Goal: Task Accomplishment & Management: Manage account settings

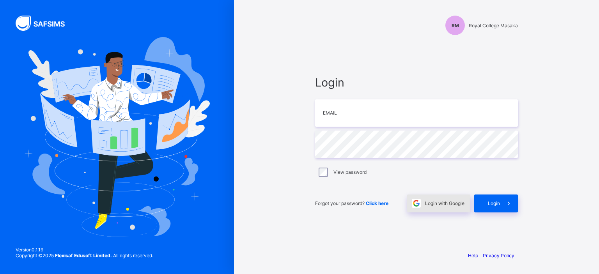
click at [433, 203] on span "Login with Google" at bounding box center [444, 203] width 39 height 6
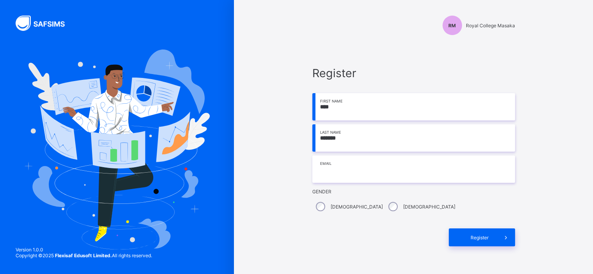
type input "*******"
click at [339, 179] on input "email" at bounding box center [413, 169] width 203 height 27
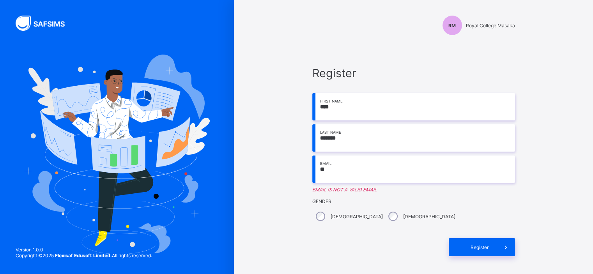
type input "**********"
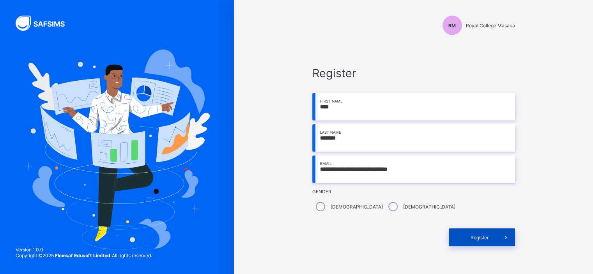
click at [494, 233] on div "Register" at bounding box center [482, 238] width 66 height 18
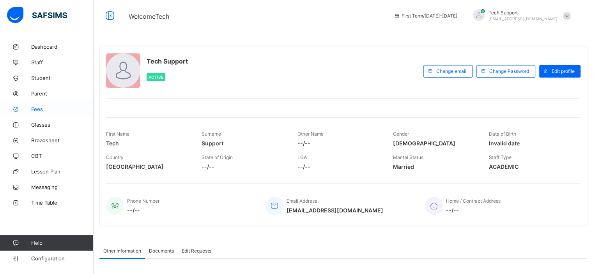
click at [39, 111] on span "Fees" at bounding box center [62, 109] width 62 height 6
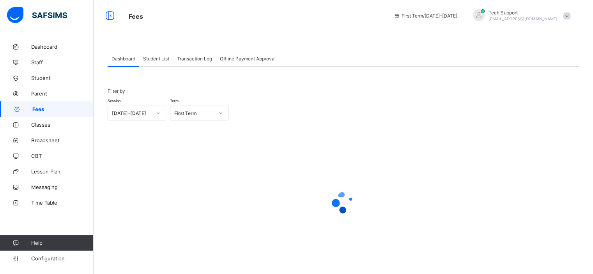
click at [160, 60] on span "Student List" at bounding box center [156, 59] width 26 height 6
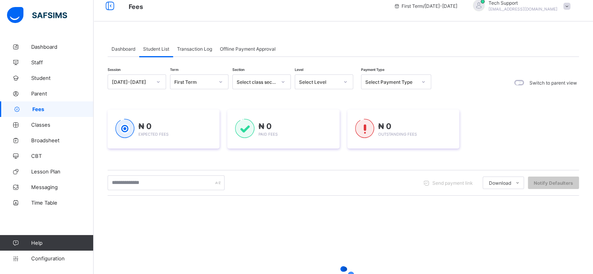
scroll to position [9, 0]
click at [193, 53] on div "Transaction Log" at bounding box center [194, 50] width 43 height 16
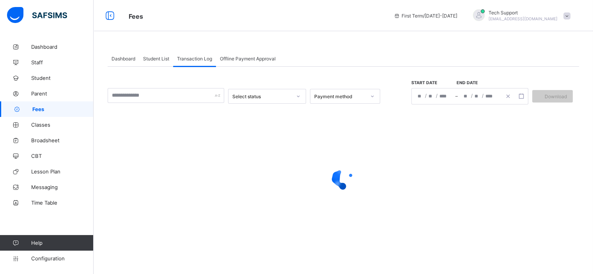
scroll to position [0, 0]
click at [238, 59] on span "Offline Payment Approval" at bounding box center [248, 59] width 56 height 6
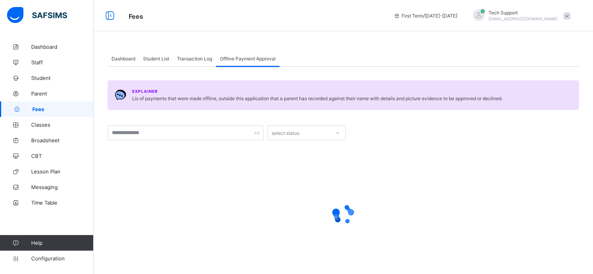
click at [159, 59] on span "Student List" at bounding box center [156, 59] width 26 height 6
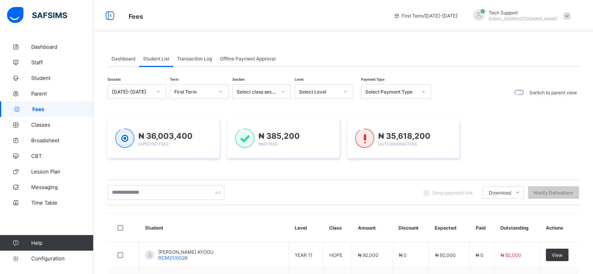
click at [189, 58] on span "Transaction Log" at bounding box center [194, 59] width 35 height 6
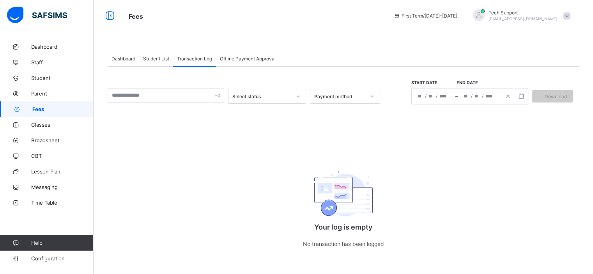
click at [256, 64] on div "Offline Payment Approval" at bounding box center [248, 59] width 64 height 16
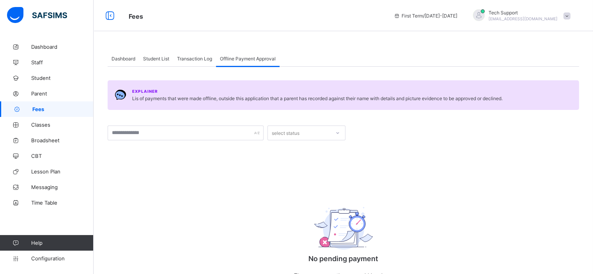
click at [160, 62] on div "Student List" at bounding box center [156, 59] width 34 height 16
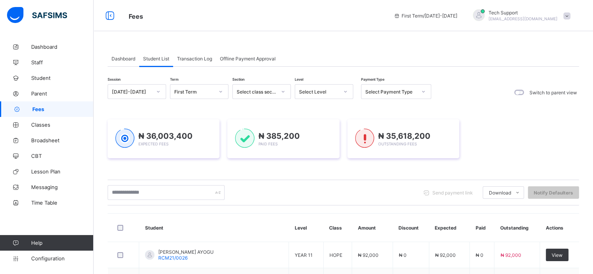
click at [206, 55] on div "Transaction Log" at bounding box center [194, 59] width 43 height 16
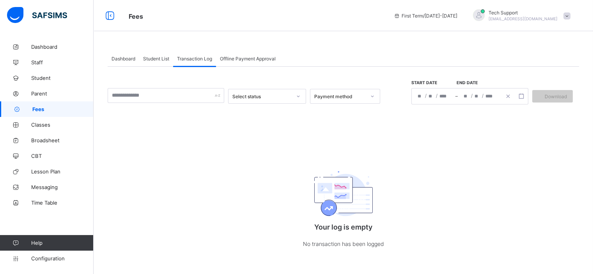
click at [152, 60] on span "Student List" at bounding box center [156, 59] width 26 height 6
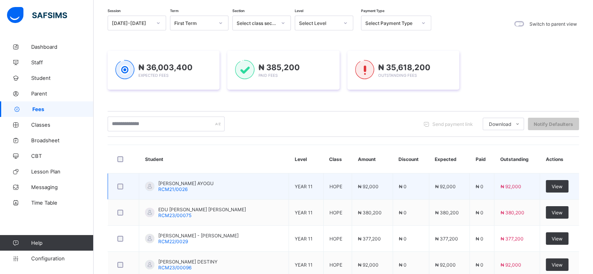
scroll to position [71, 0]
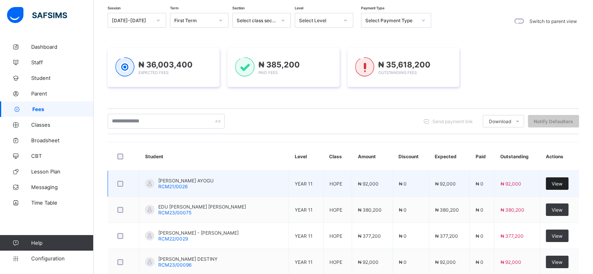
click at [562, 186] on div "View" at bounding box center [557, 183] width 23 height 12
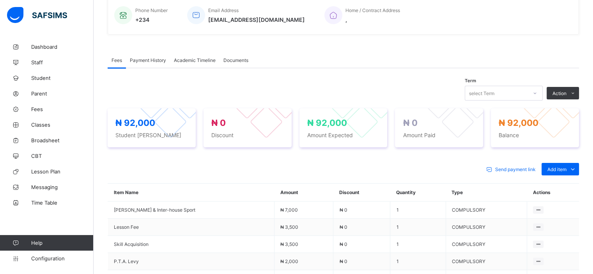
scroll to position [196, 0]
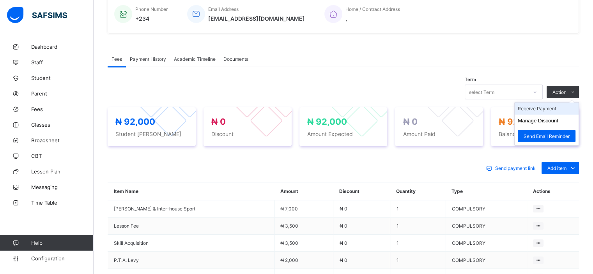
click at [551, 110] on li "Receive Payment" at bounding box center [547, 109] width 64 height 12
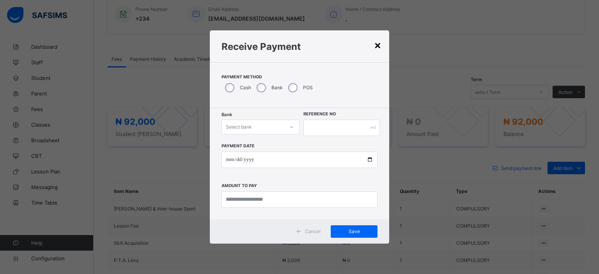
click at [376, 44] on div "×" at bounding box center [377, 44] width 7 height 13
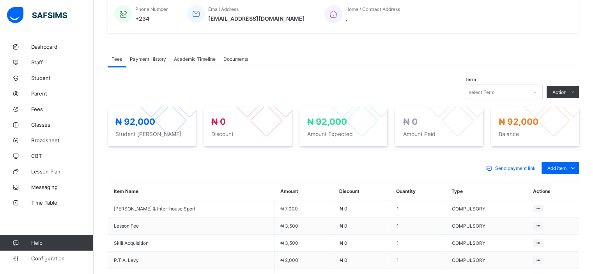
click at [145, 61] on span "Payment History" at bounding box center [148, 59] width 36 height 6
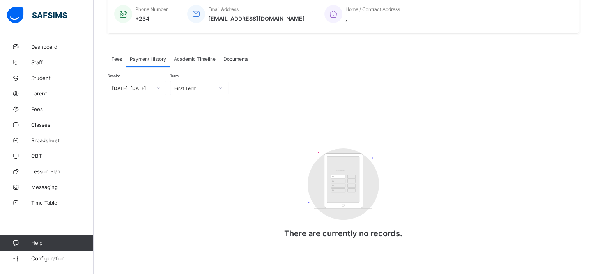
click at [199, 51] on div "Academic Timeline" at bounding box center [195, 59] width 50 height 16
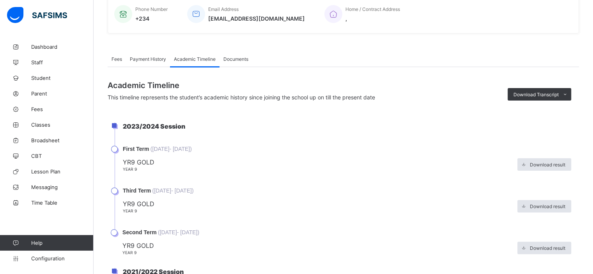
click at [240, 63] on div "Documents" at bounding box center [236, 59] width 33 height 16
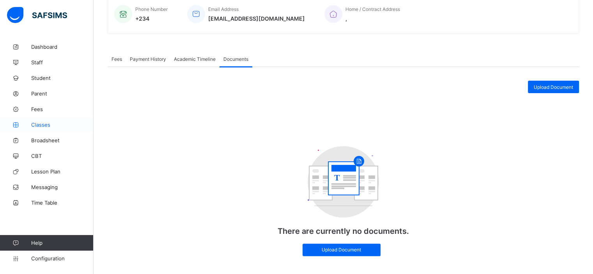
click at [40, 127] on span "Classes" at bounding box center [62, 125] width 62 height 6
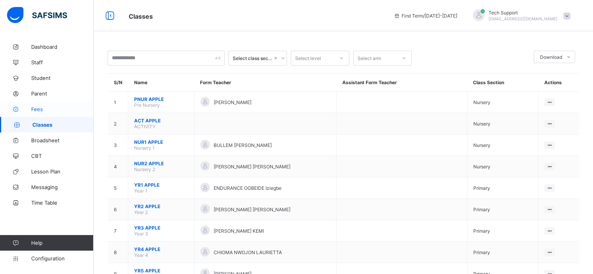
click at [32, 109] on span "Fees" at bounding box center [62, 109] width 62 height 6
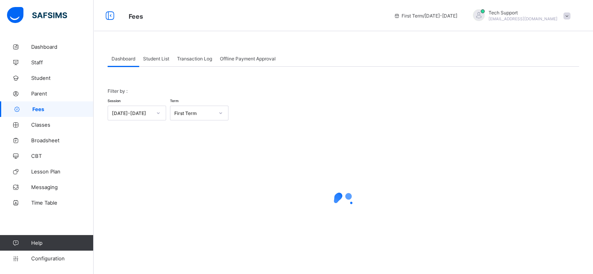
click at [150, 59] on span "Student List" at bounding box center [156, 59] width 26 height 6
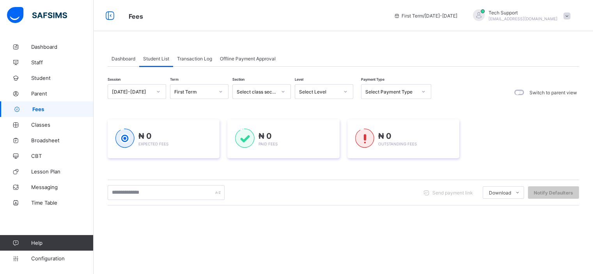
click at [184, 62] on div "Transaction Log" at bounding box center [194, 59] width 43 height 16
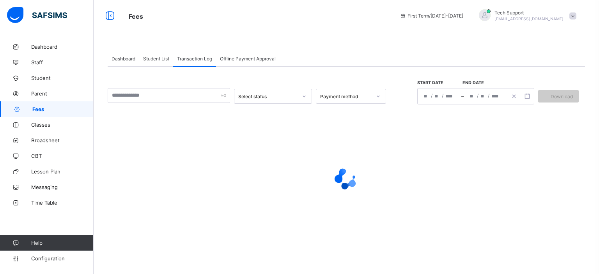
click at [249, 58] on span "Offline Payment Approval" at bounding box center [248, 59] width 56 height 6
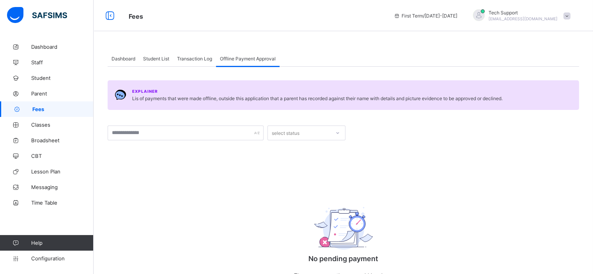
click at [154, 60] on span "Student List" at bounding box center [156, 59] width 26 height 6
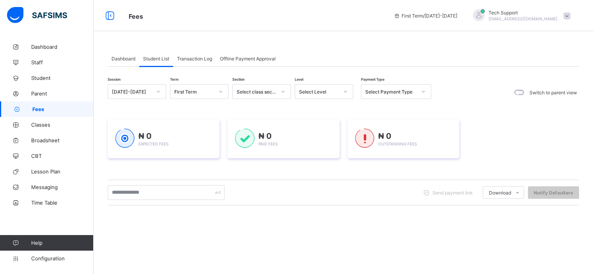
click at [132, 59] on span "Dashboard" at bounding box center [124, 59] width 24 height 6
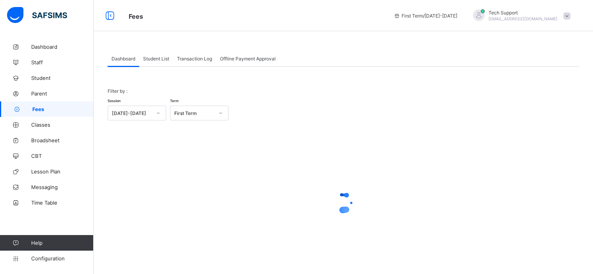
click at [147, 60] on span "Student List" at bounding box center [156, 59] width 26 height 6
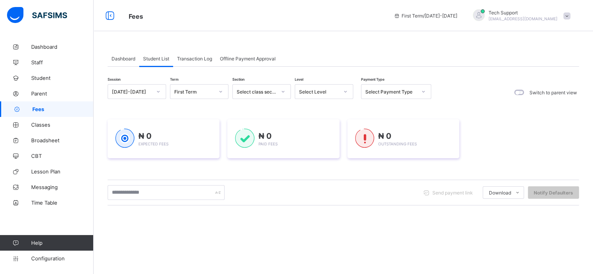
click at [194, 62] on div "Transaction Log" at bounding box center [194, 59] width 43 height 16
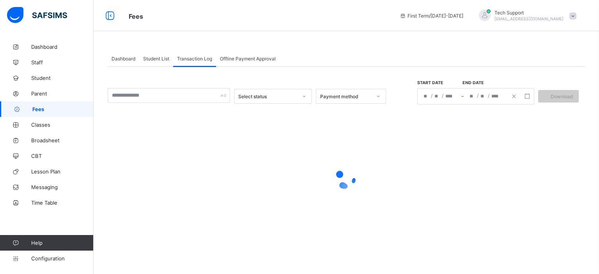
click at [247, 59] on span "Offline Payment Approval" at bounding box center [248, 59] width 56 height 6
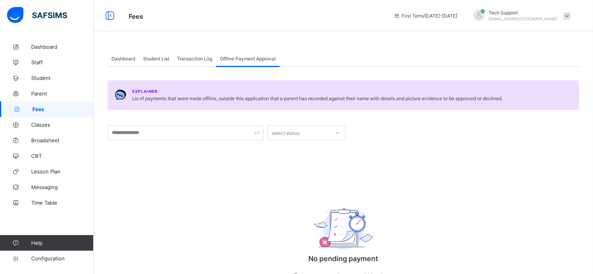
click at [123, 59] on span "Dashboard" at bounding box center [124, 59] width 24 height 6
